Goal: Use online tool/utility: Utilize a website feature to perform a specific function

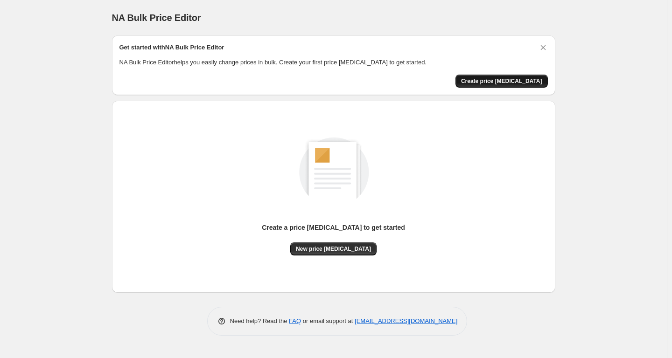
click at [483, 81] on span "Create price [MEDICAL_DATA]" at bounding box center [501, 80] width 81 height 7
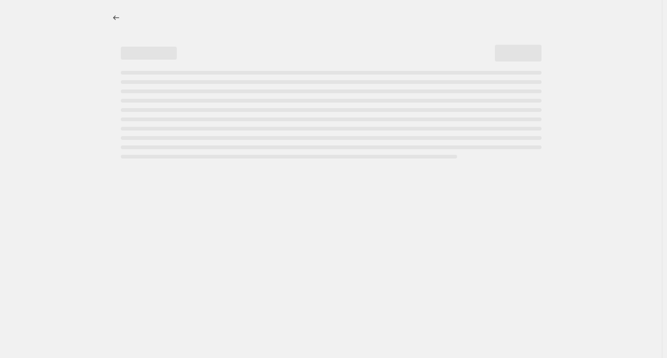
select select "percentage"
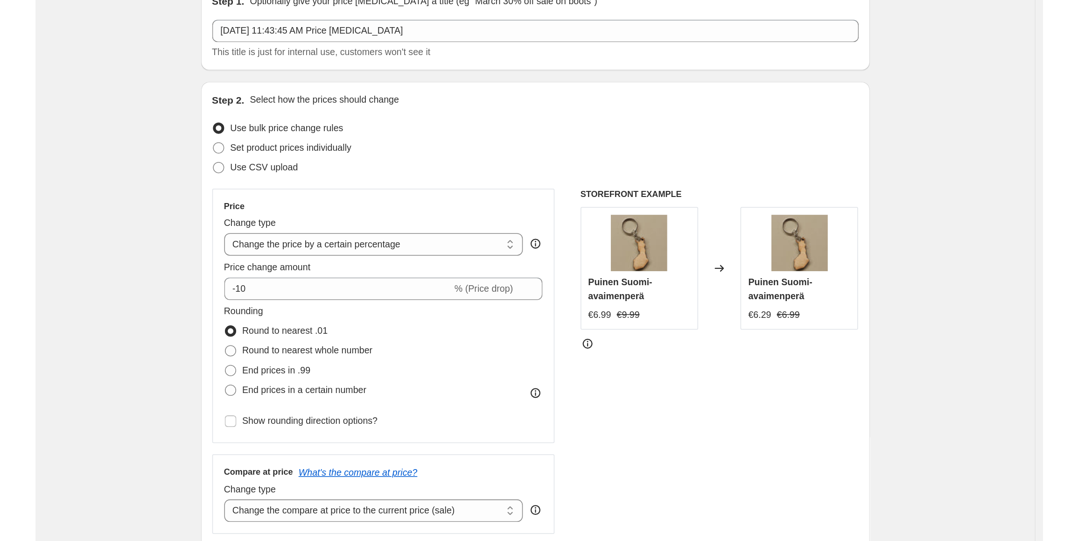
scroll to position [93, 0]
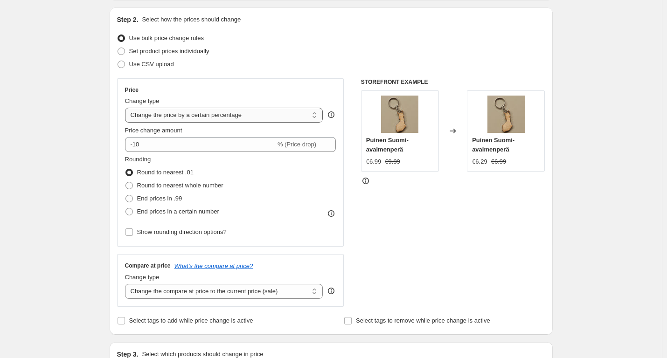
click at [246, 112] on select "Change the price to a certain amount Change the price by a certain amount Chang…" at bounding box center [224, 115] width 198 height 15
click at [337, 21] on div "Step 2. Select how the prices should change" at bounding box center [331, 19] width 428 height 9
drag, startPoint x: 309, startPoint y: 24, endPoint x: 72, endPoint y: 70, distance: 240.9
